Goal: Book appointment/travel/reservation

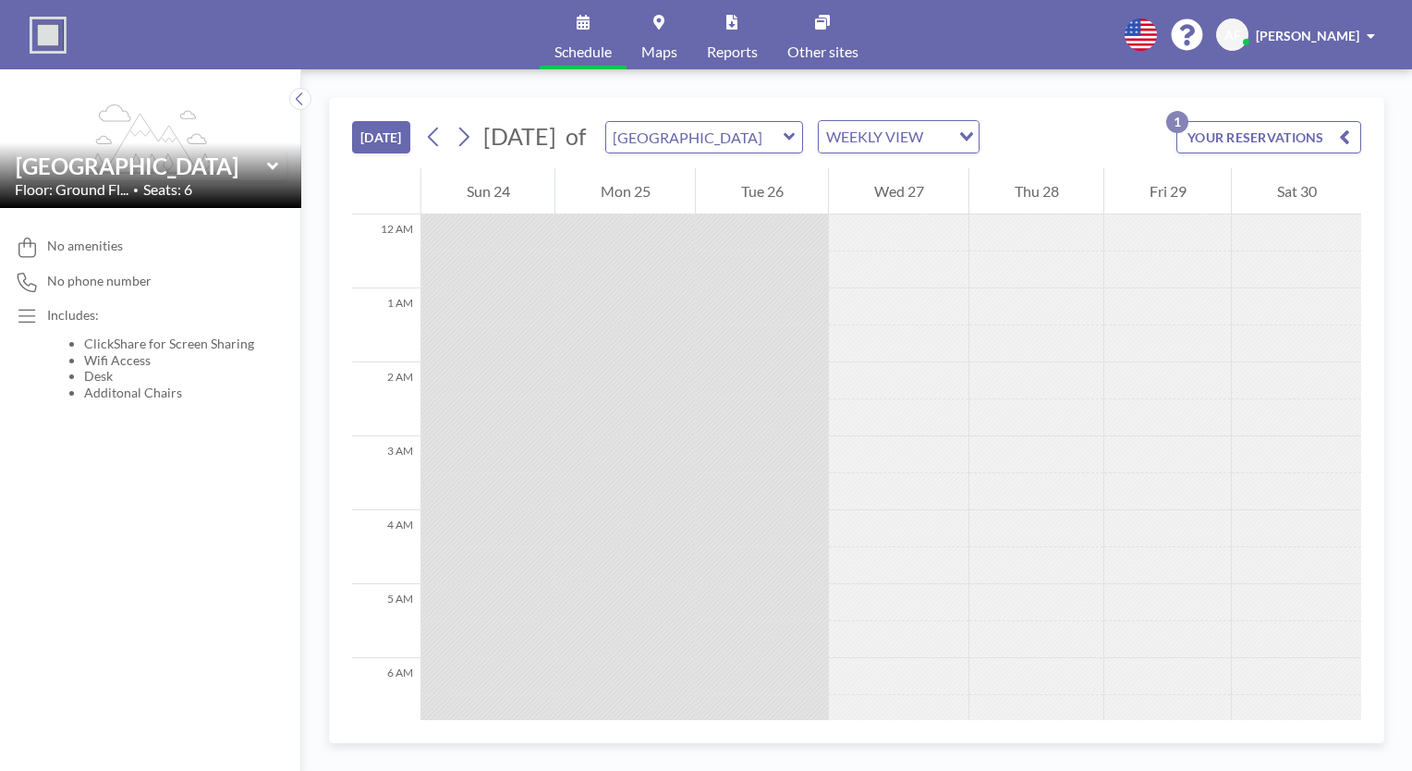
scroll to position [628, 0]
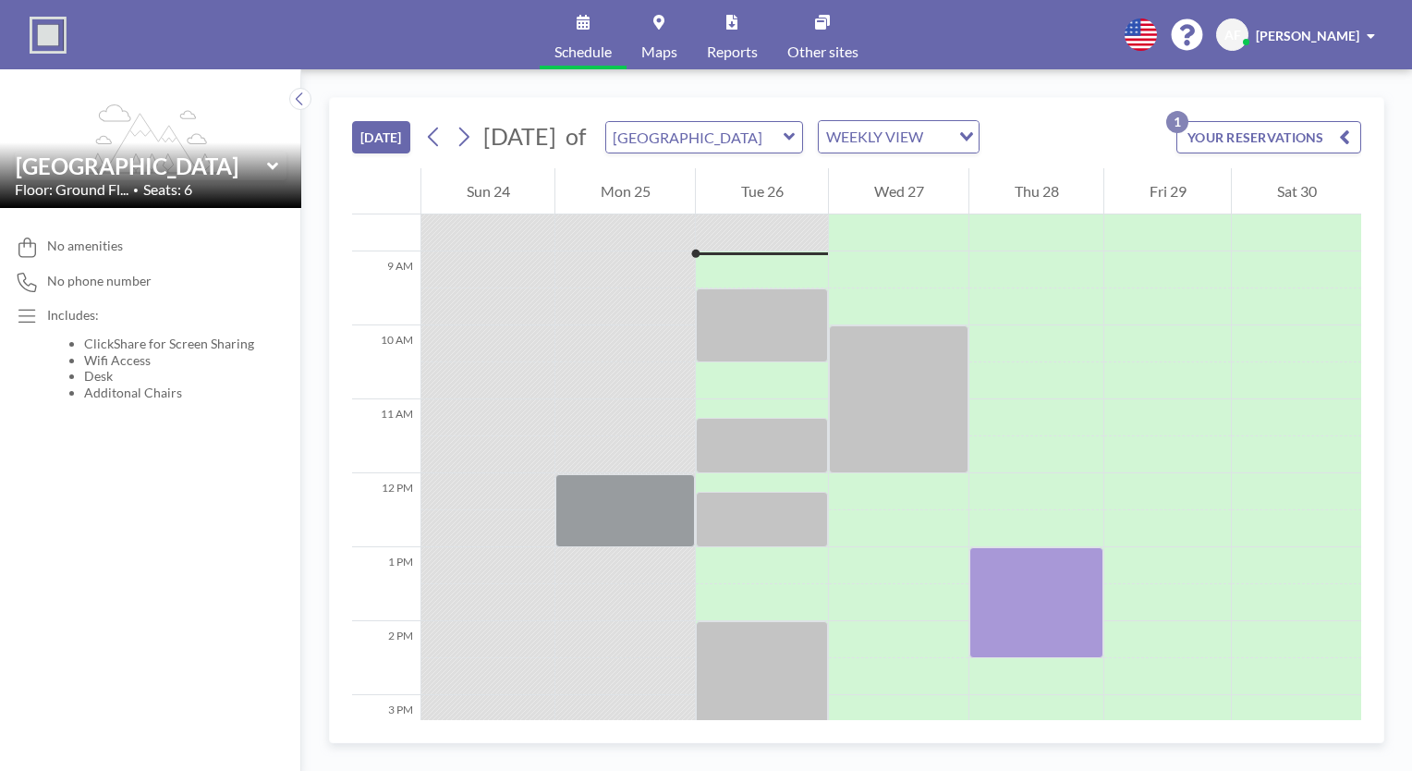
click at [795, 136] on icon at bounding box center [789, 136] width 11 height 7
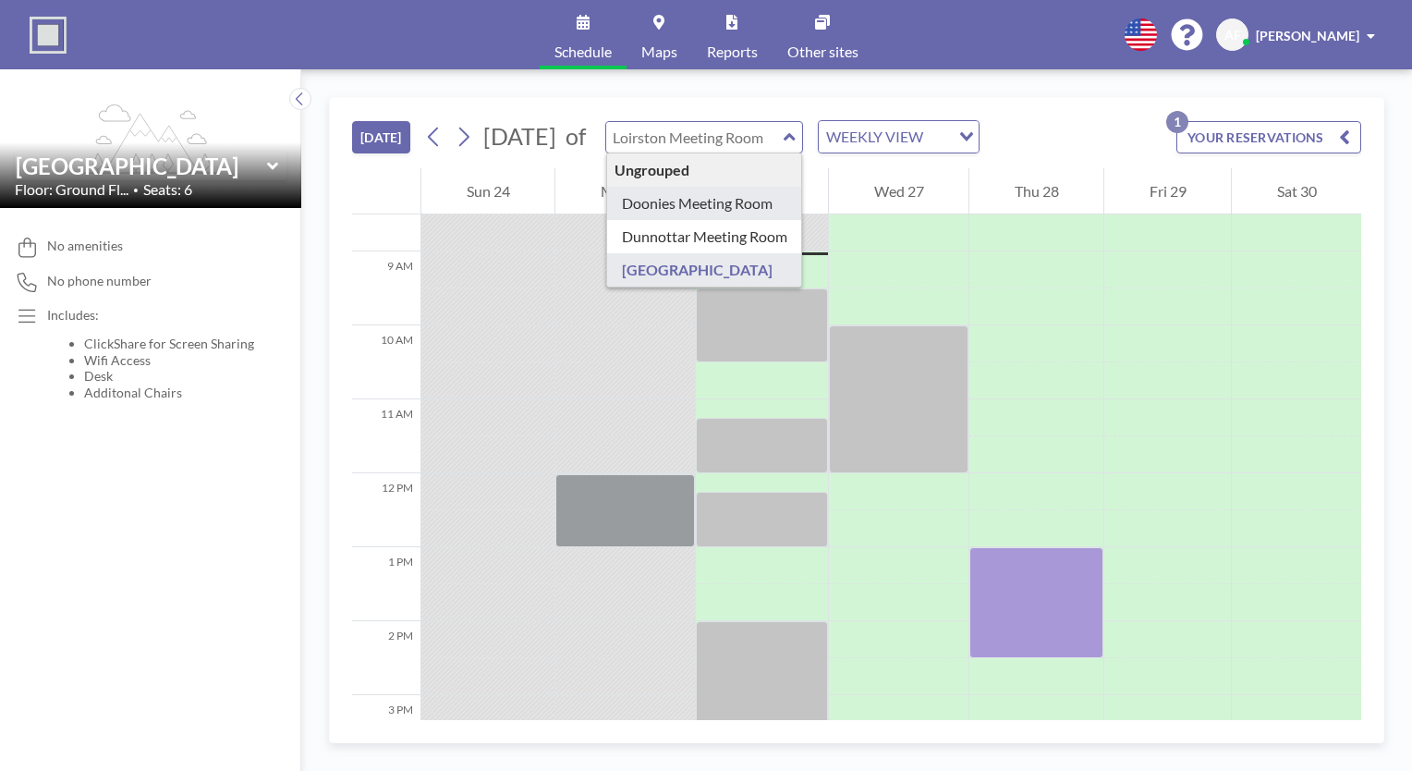
type input "Doonies Meeting Room"
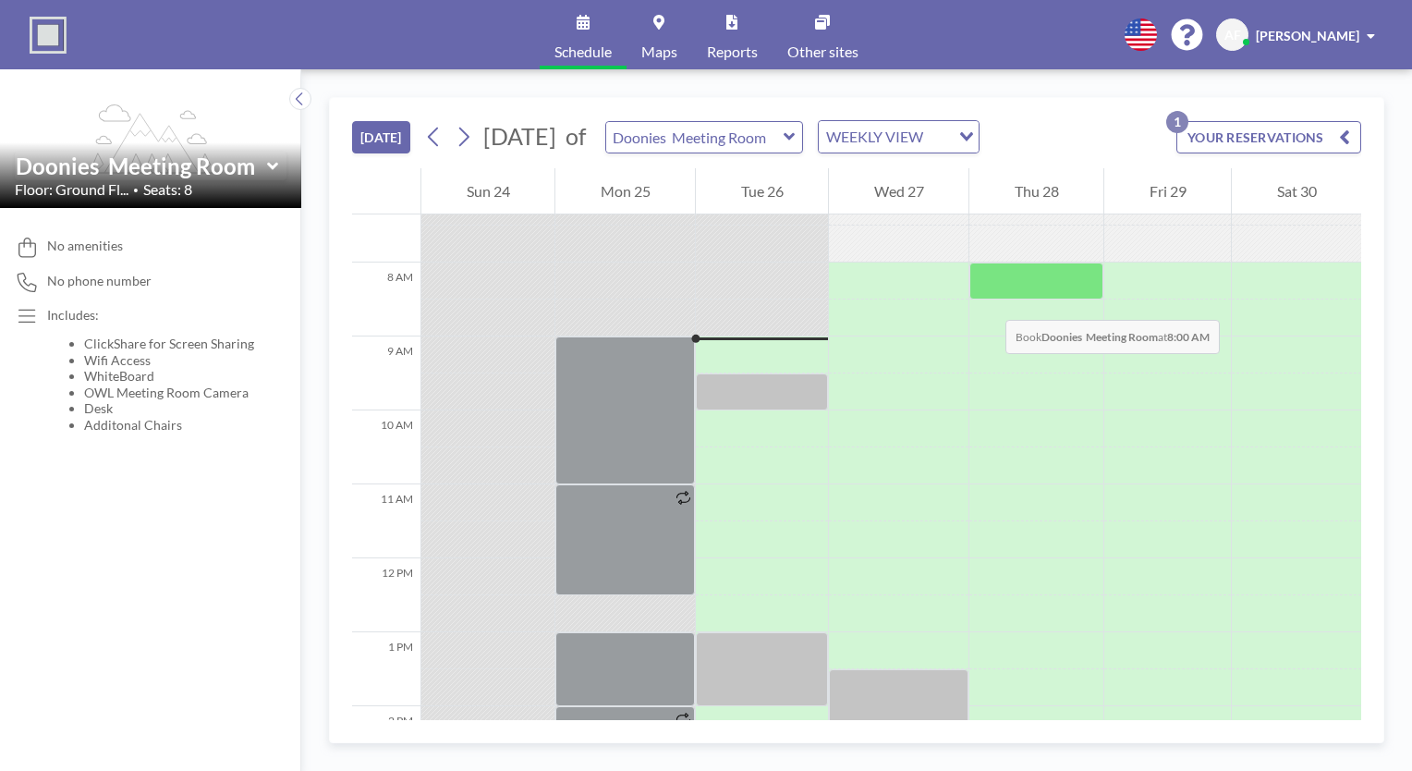
scroll to position [536, 0]
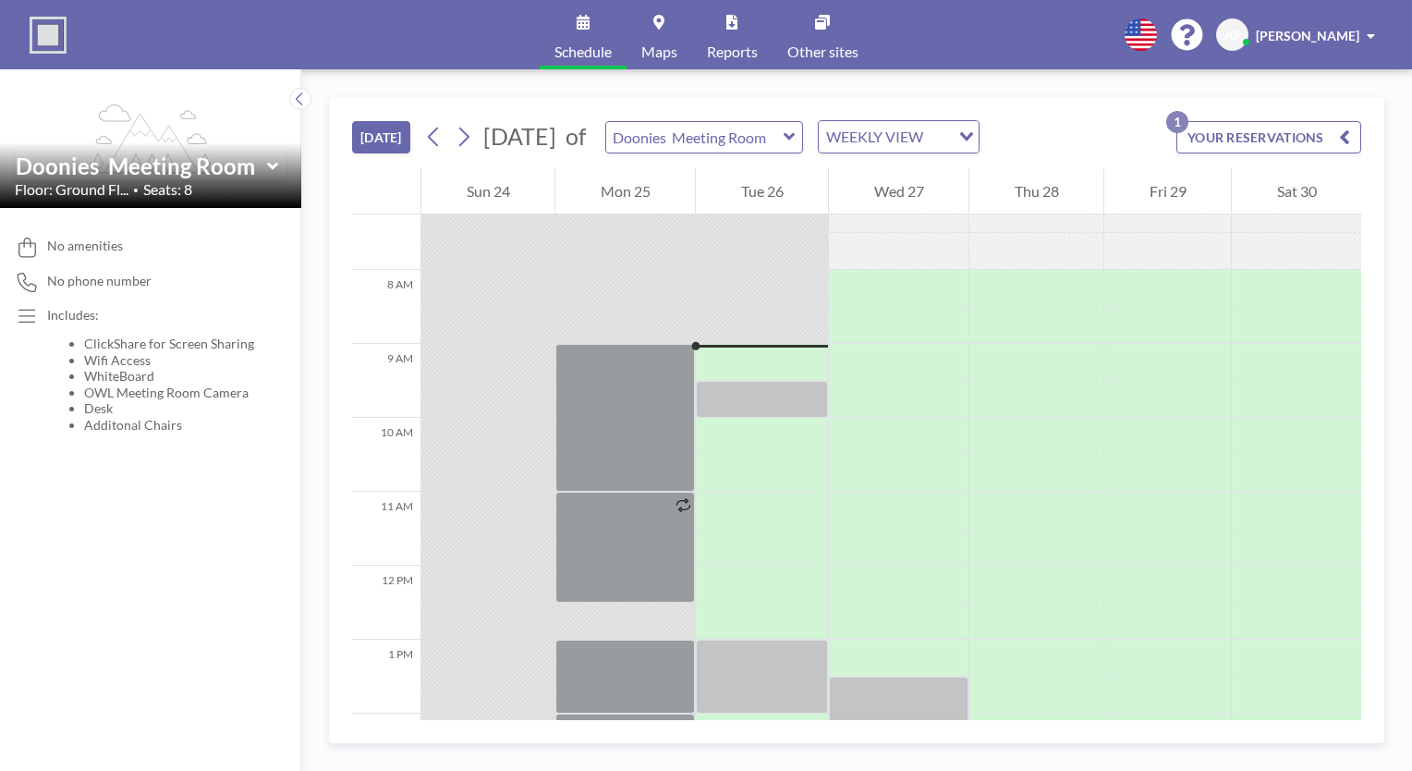
click at [796, 134] on icon at bounding box center [790, 137] width 12 height 18
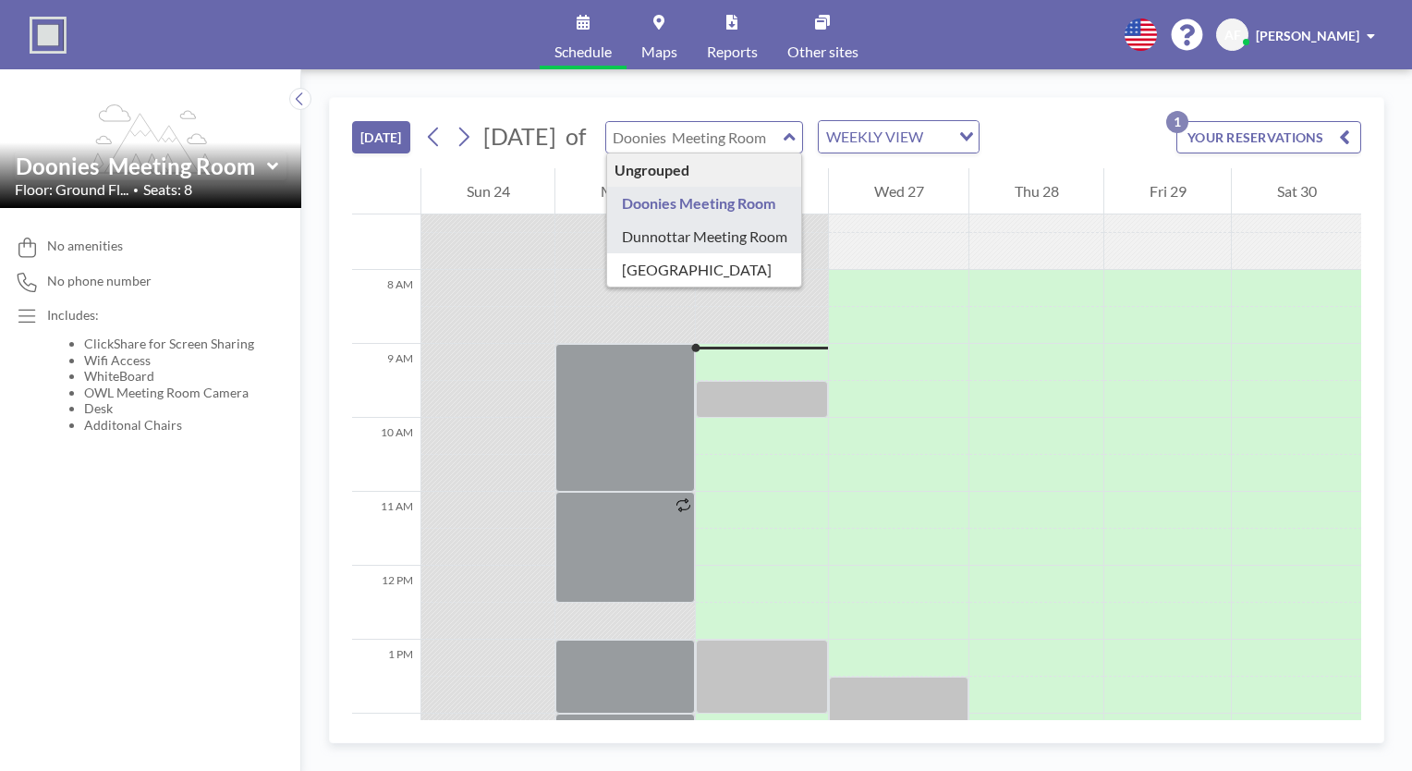
type input "Dunnottar Meeting Room"
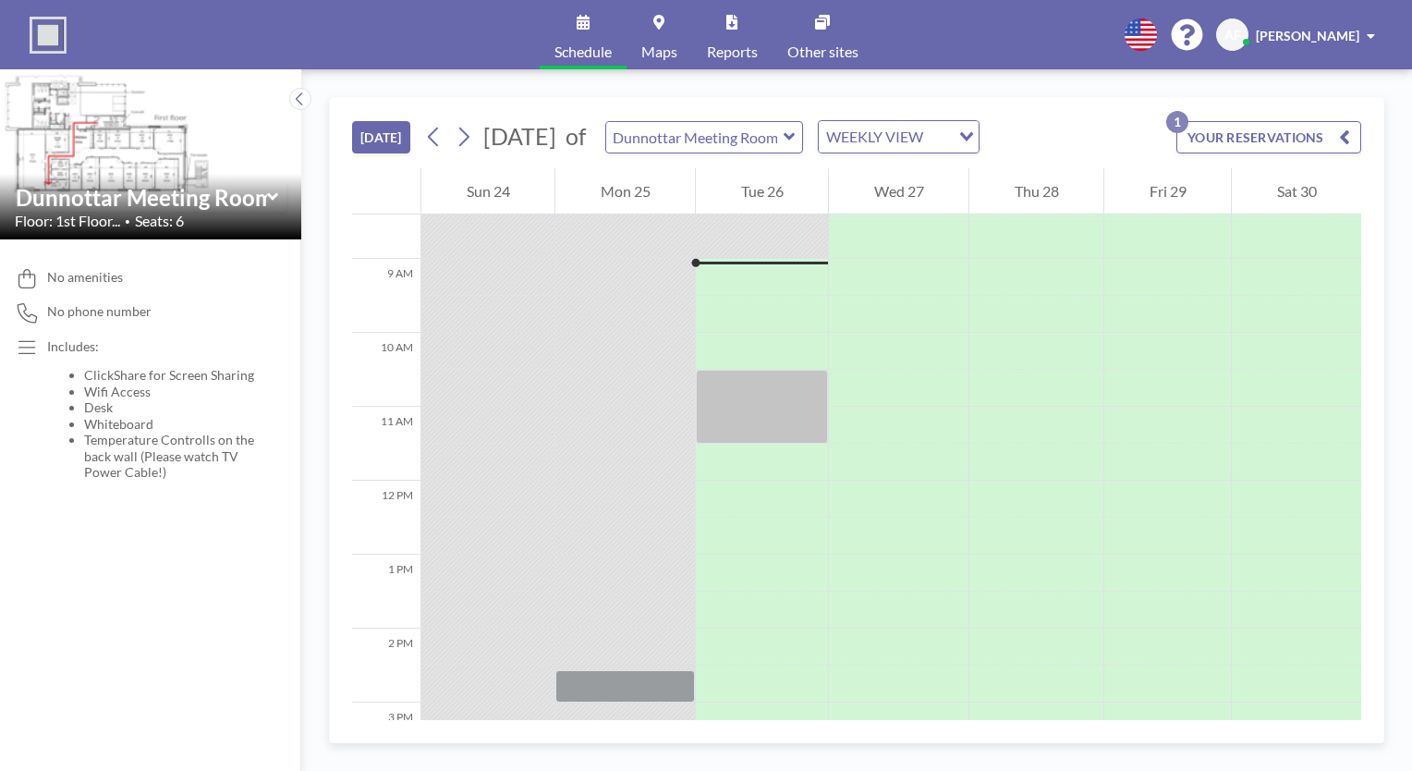
scroll to position [628, 0]
click at [796, 135] on icon at bounding box center [790, 137] width 12 height 18
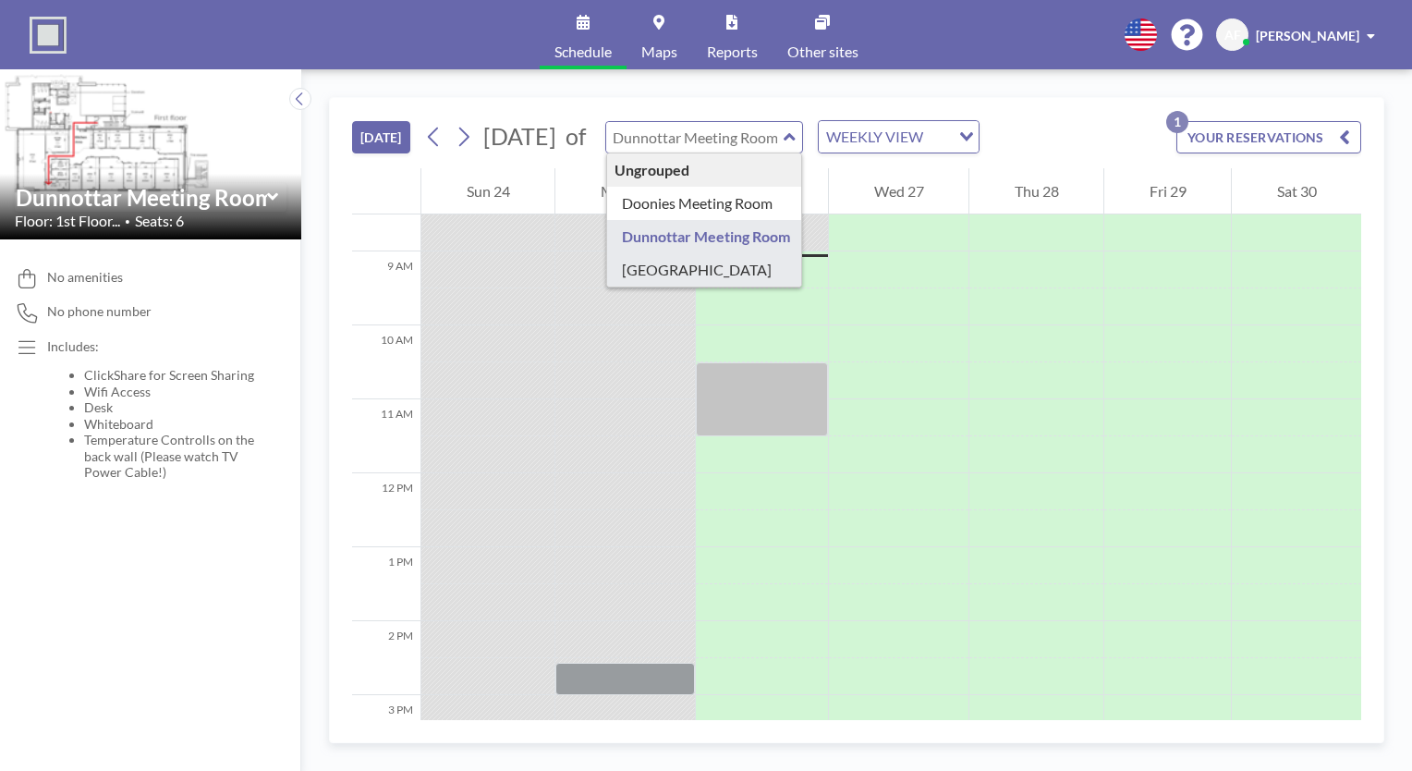
type input "[GEOGRAPHIC_DATA]"
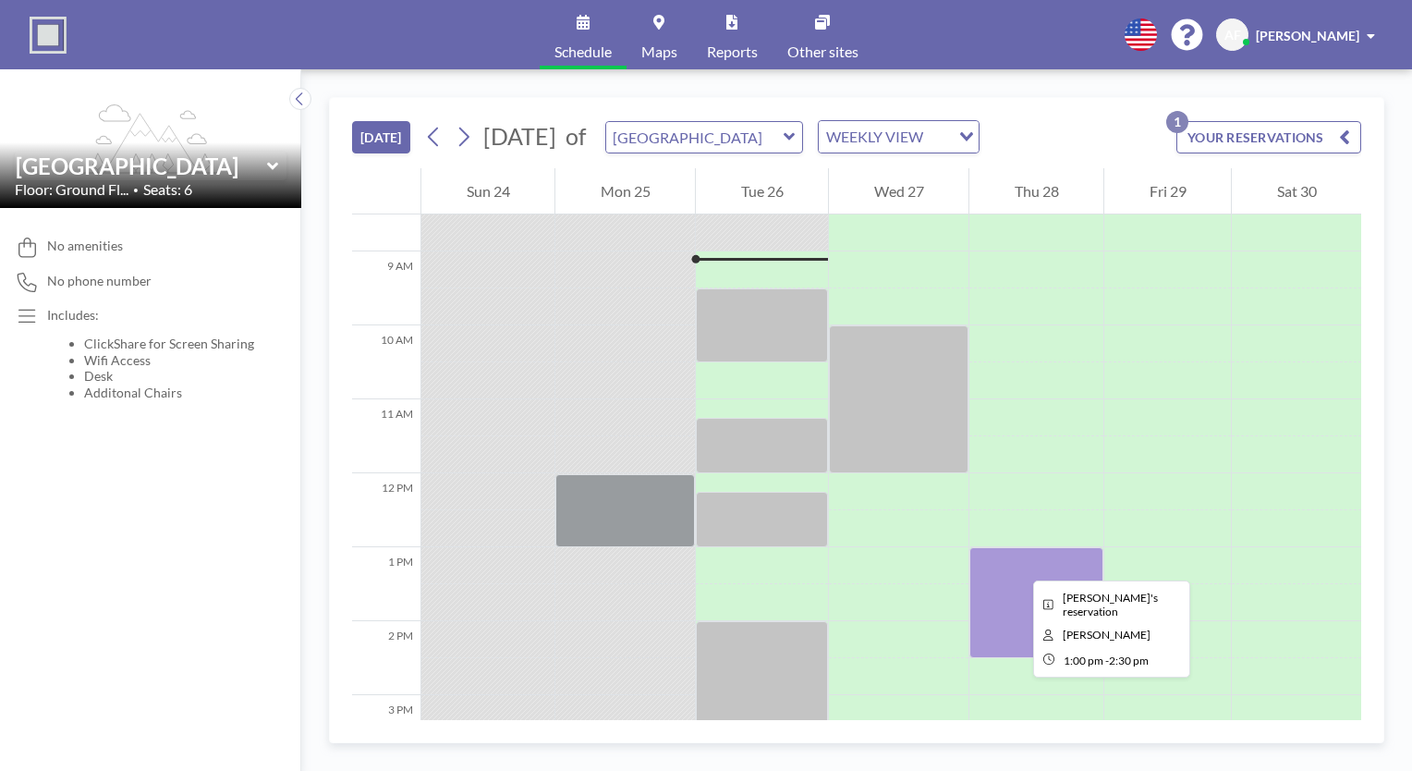
click at [1018, 564] on div at bounding box center [1036, 602] width 134 height 111
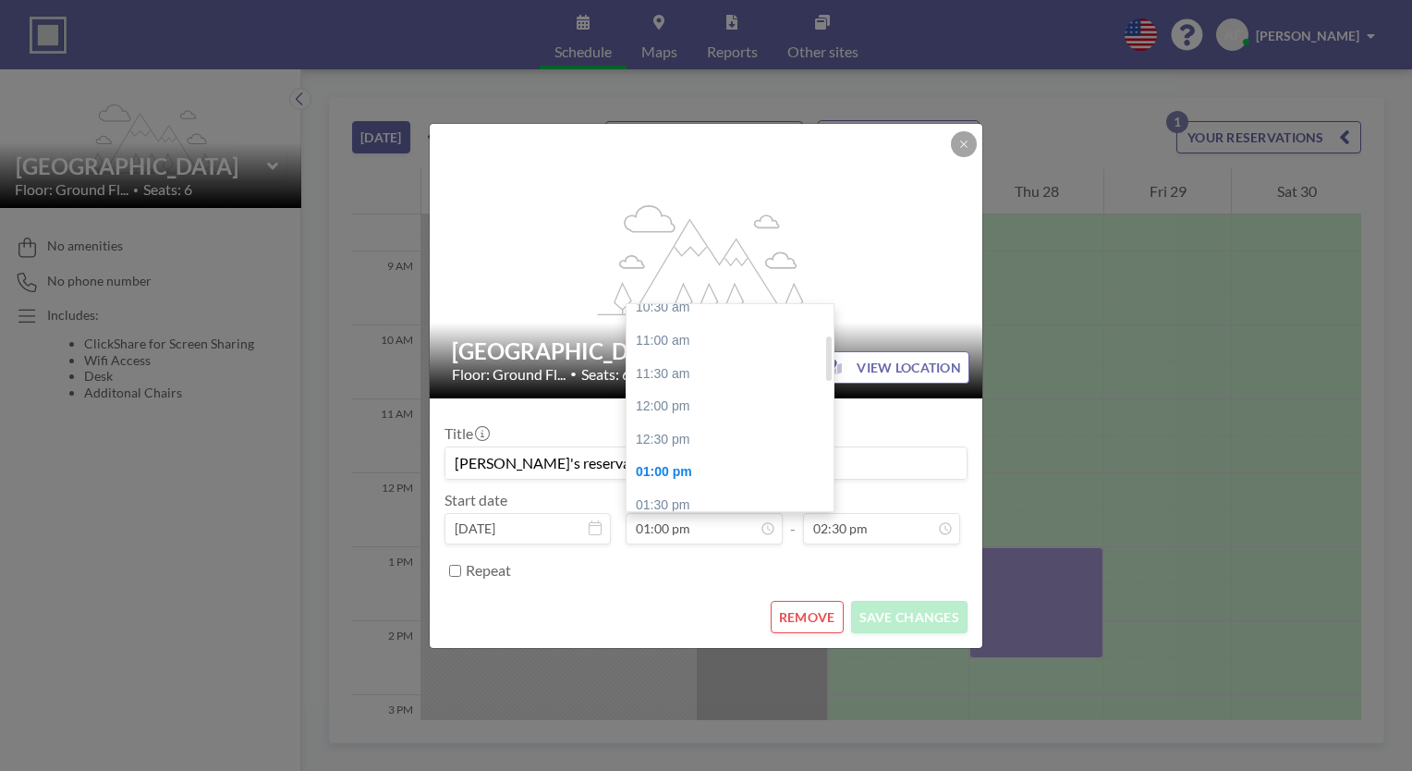
scroll to position [144, 0]
click at [708, 397] on div "11:30 am" at bounding box center [735, 406] width 216 height 33
type input "11:30 am"
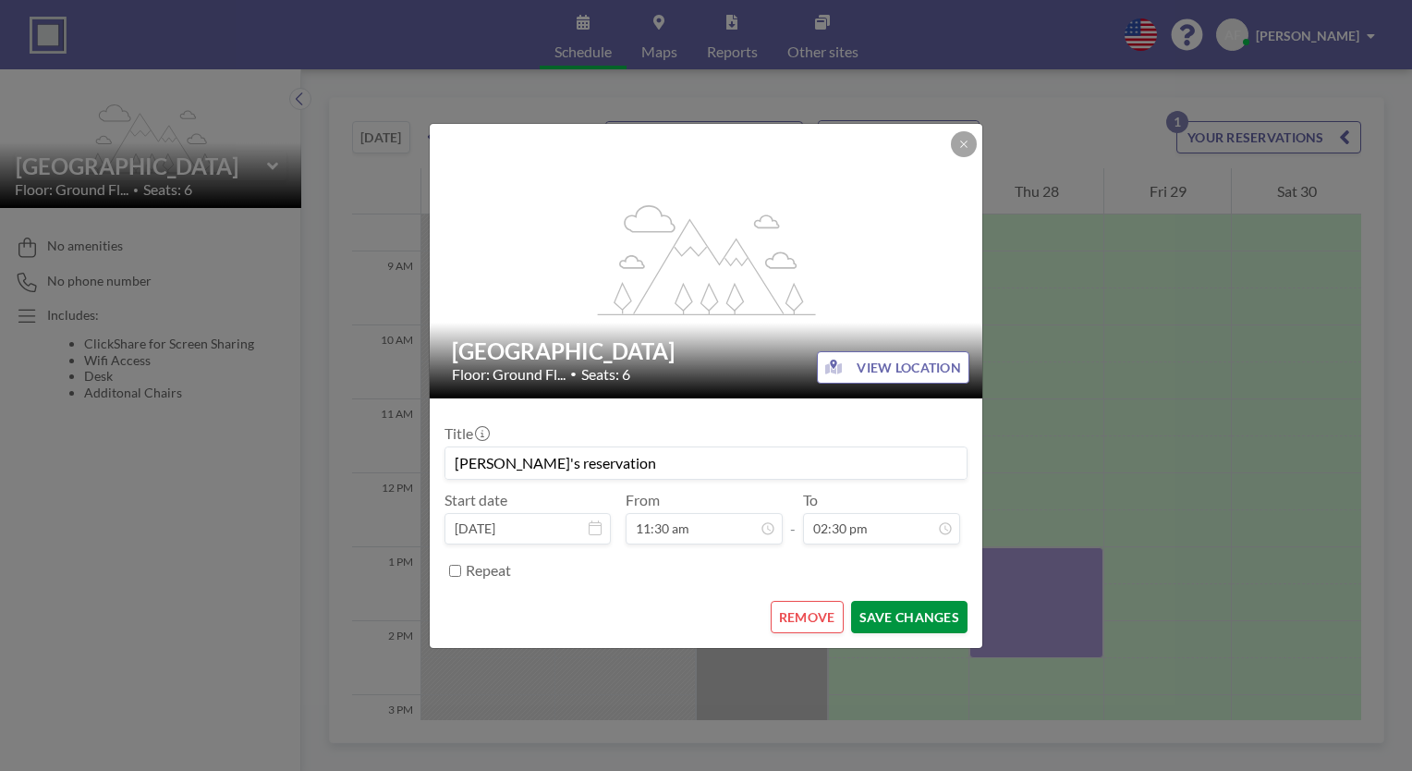
scroll to position [428, 0]
click at [902, 616] on button "SAVE CHANGES" at bounding box center [909, 617] width 116 height 32
